Goal: Find specific page/section: Find specific page/section

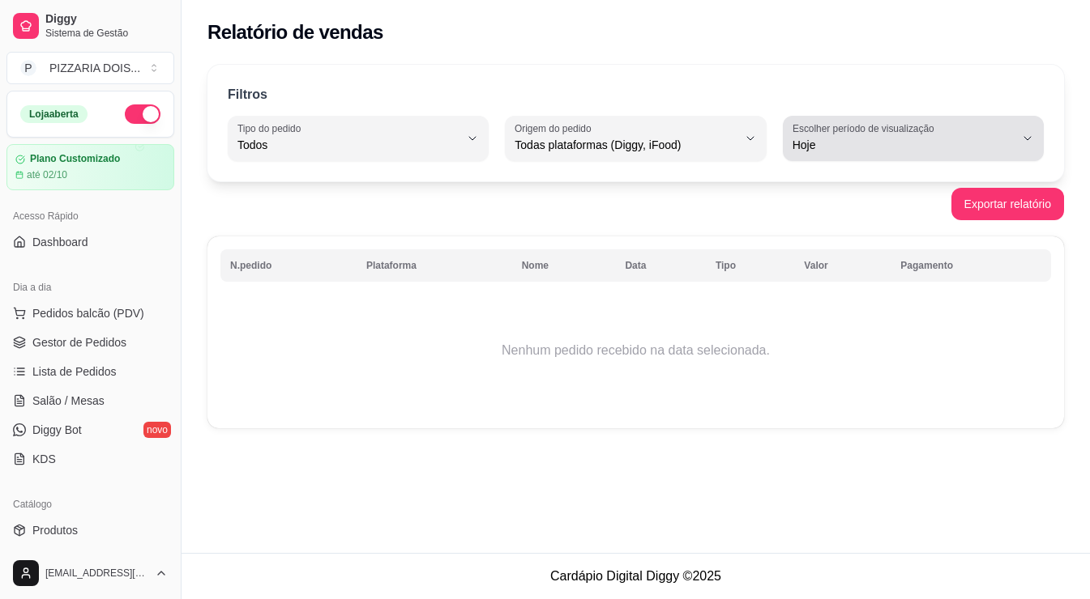
select select "ALL"
select select "0"
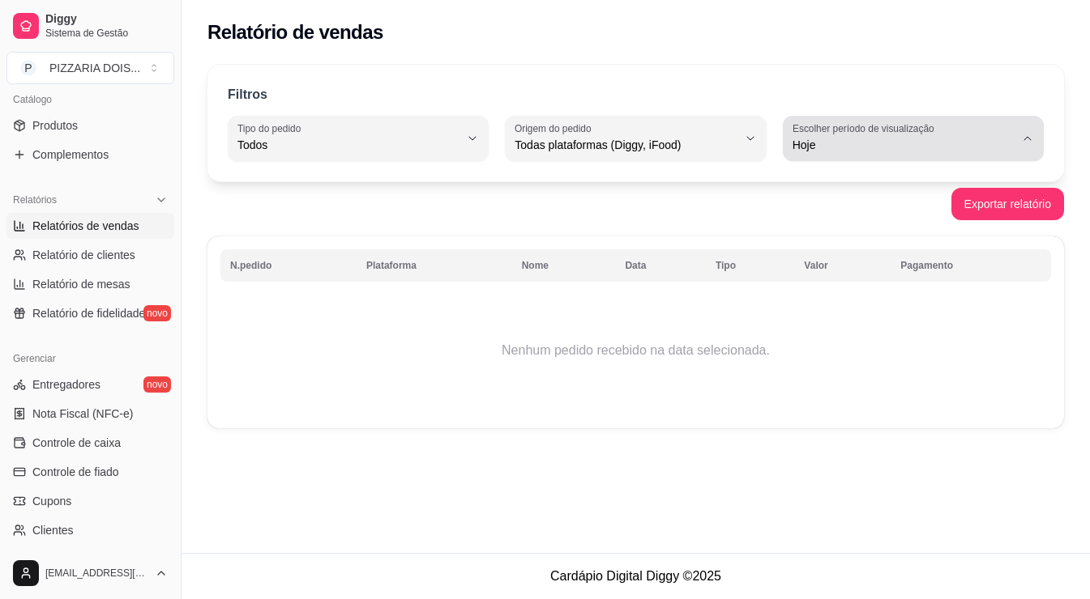
click at [870, 153] on span "Hoje" at bounding box center [903, 145] width 222 height 16
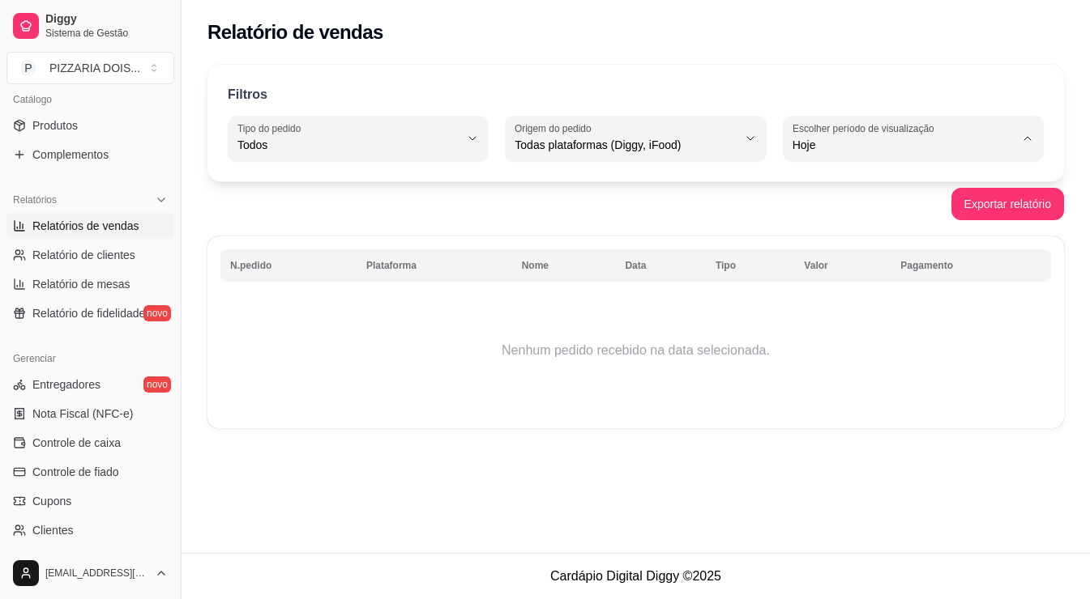
click at [839, 258] on span "Ontem" at bounding box center [906, 249] width 186 height 15
type input "1"
select select "1"
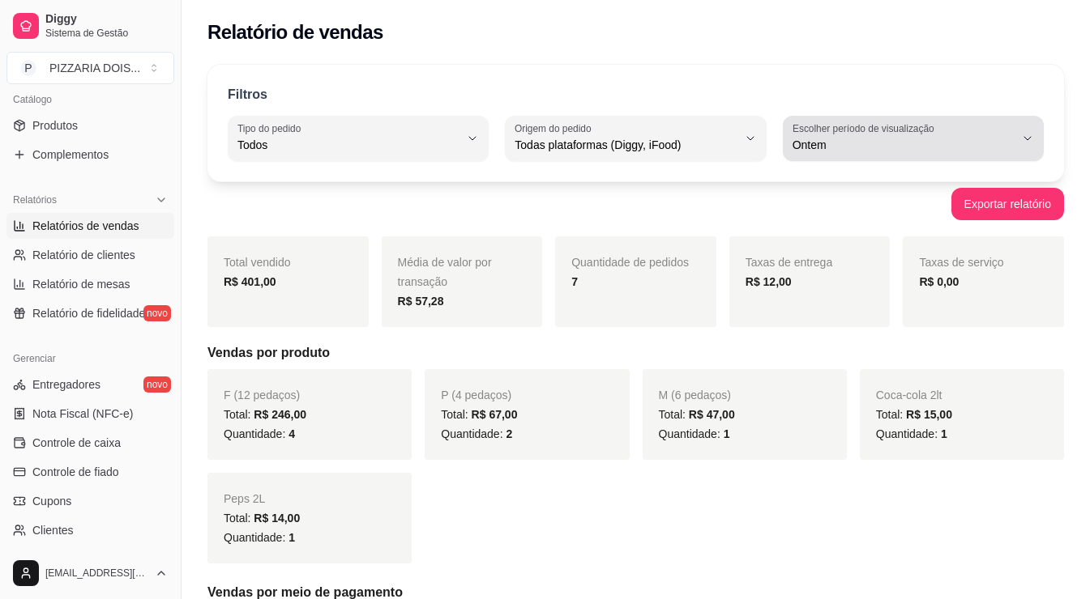
click at [862, 153] on span "Ontem" at bounding box center [903, 145] width 222 height 16
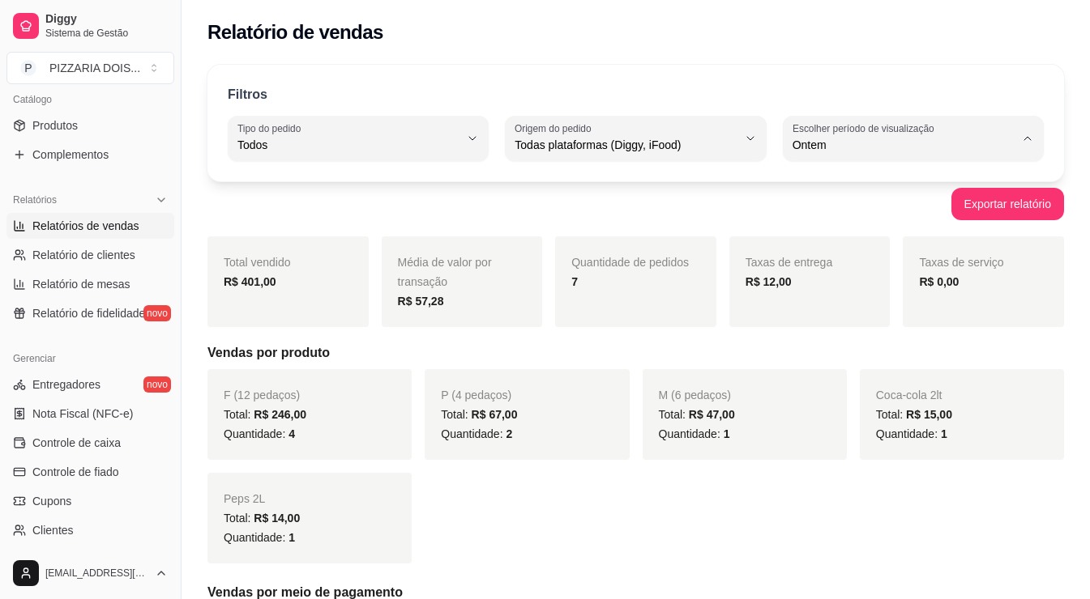
click at [846, 337] on span "30 dias" at bounding box center [906, 329] width 186 height 15
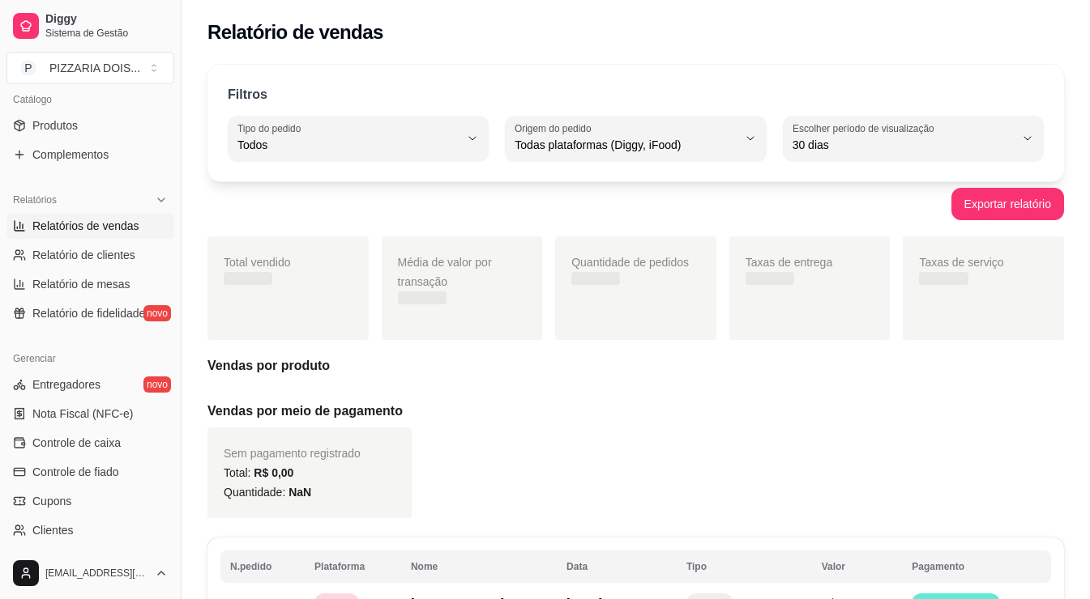
type input "30"
select select "30"
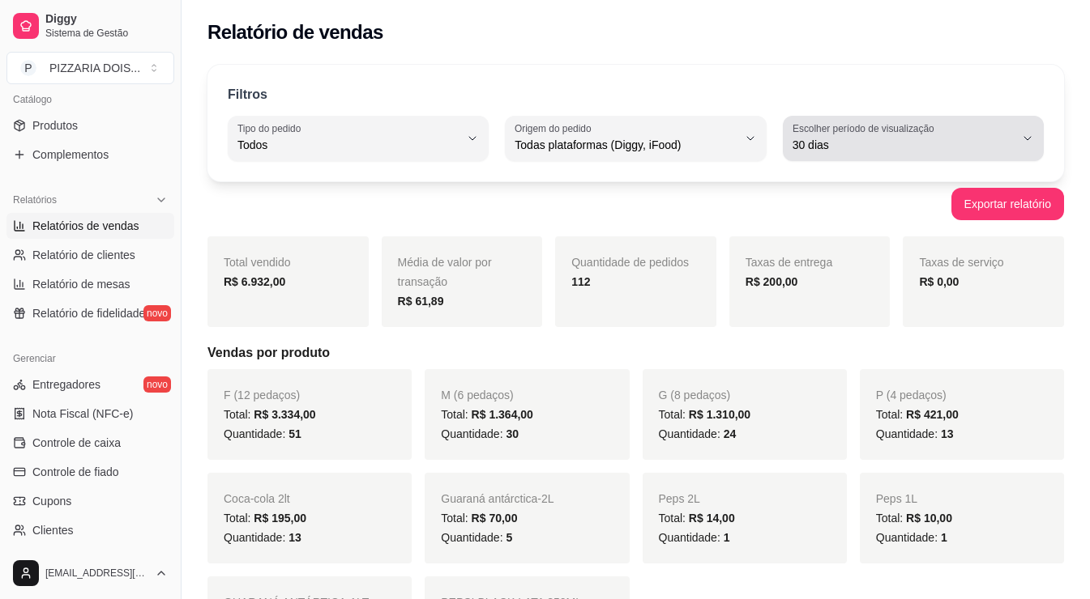
click at [875, 153] on span "30 dias" at bounding box center [903, 145] width 222 height 16
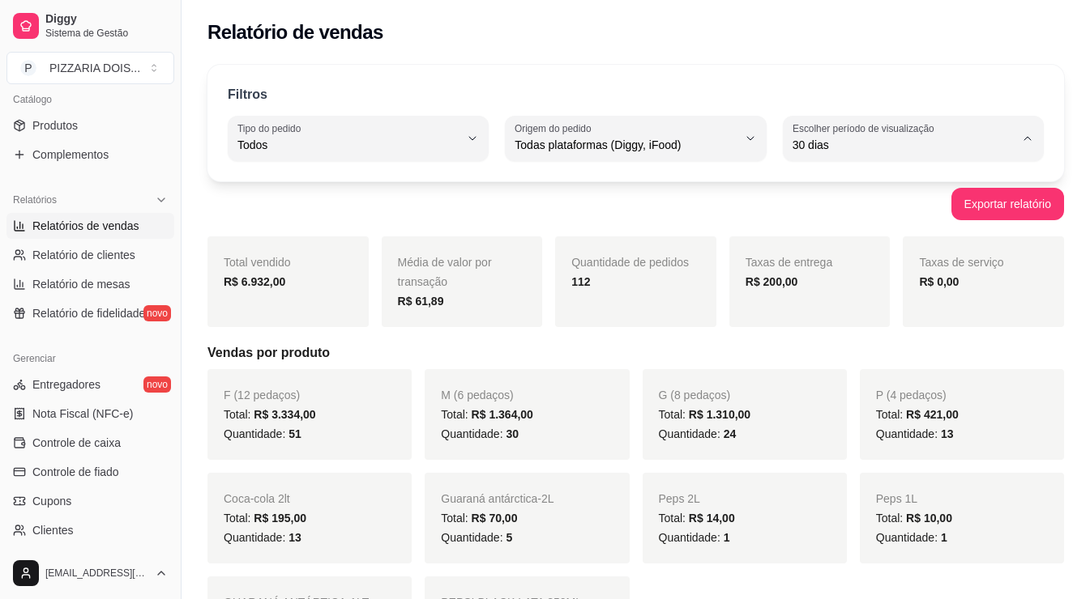
click at [915, 228] on span "Hoje" at bounding box center [906, 222] width 186 height 15
type input "0"
select select "0"
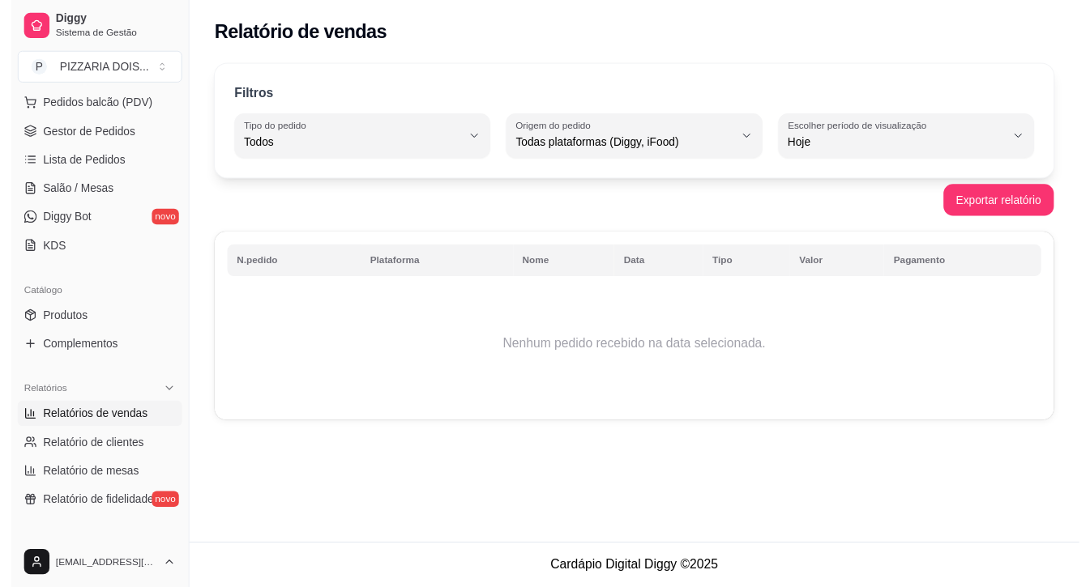
scroll to position [0, 0]
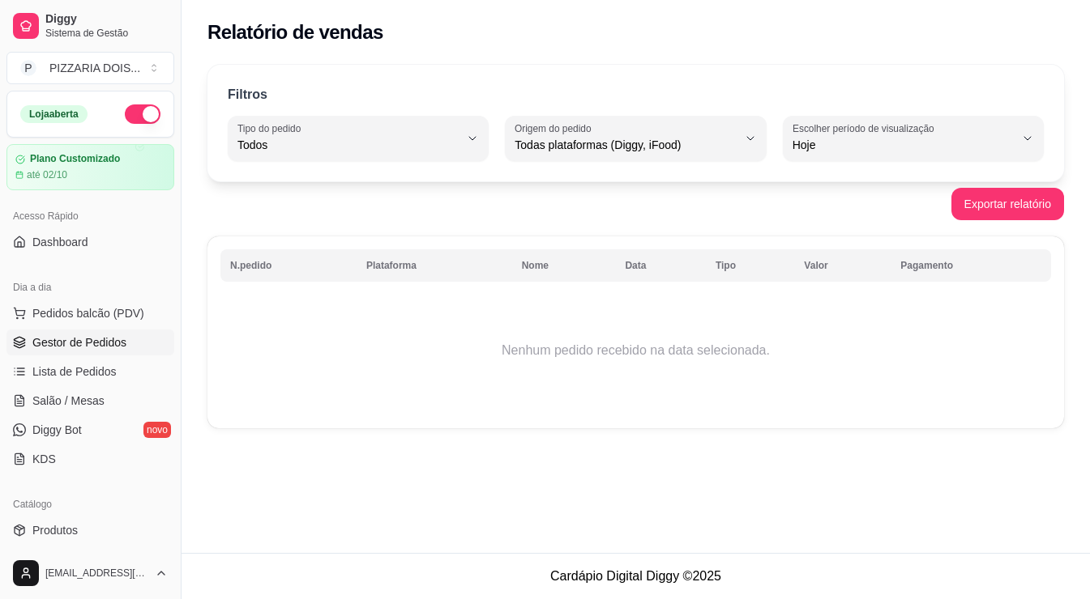
click at [106, 351] on span "Gestor de Pedidos" at bounding box center [79, 343] width 94 height 16
